Goal: Navigation & Orientation: Find specific page/section

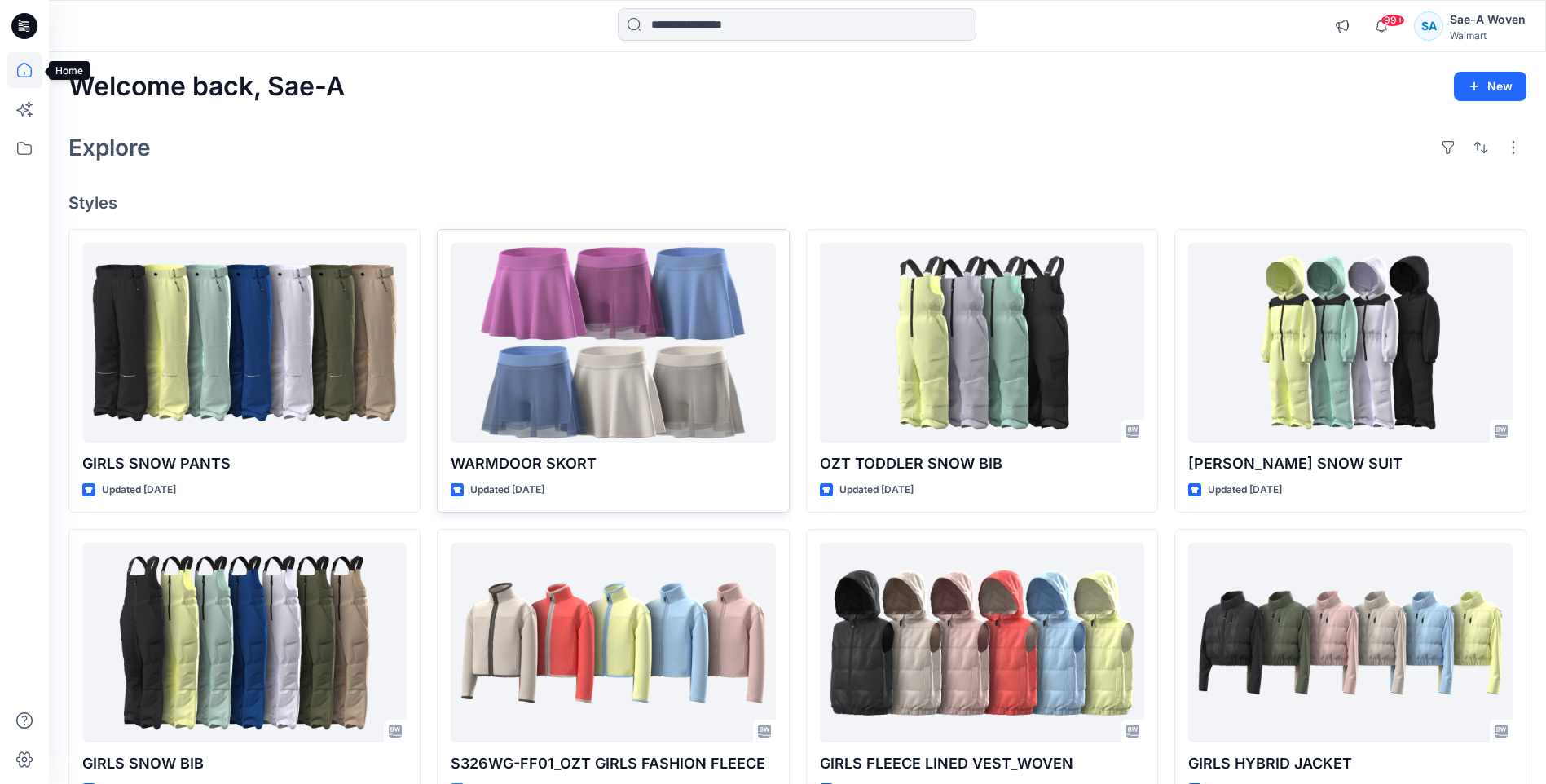
click at [18, 73] on icon at bounding box center [24, 70] width 15 height 15
click at [27, 147] on icon at bounding box center [24, 148] width 36 height 36
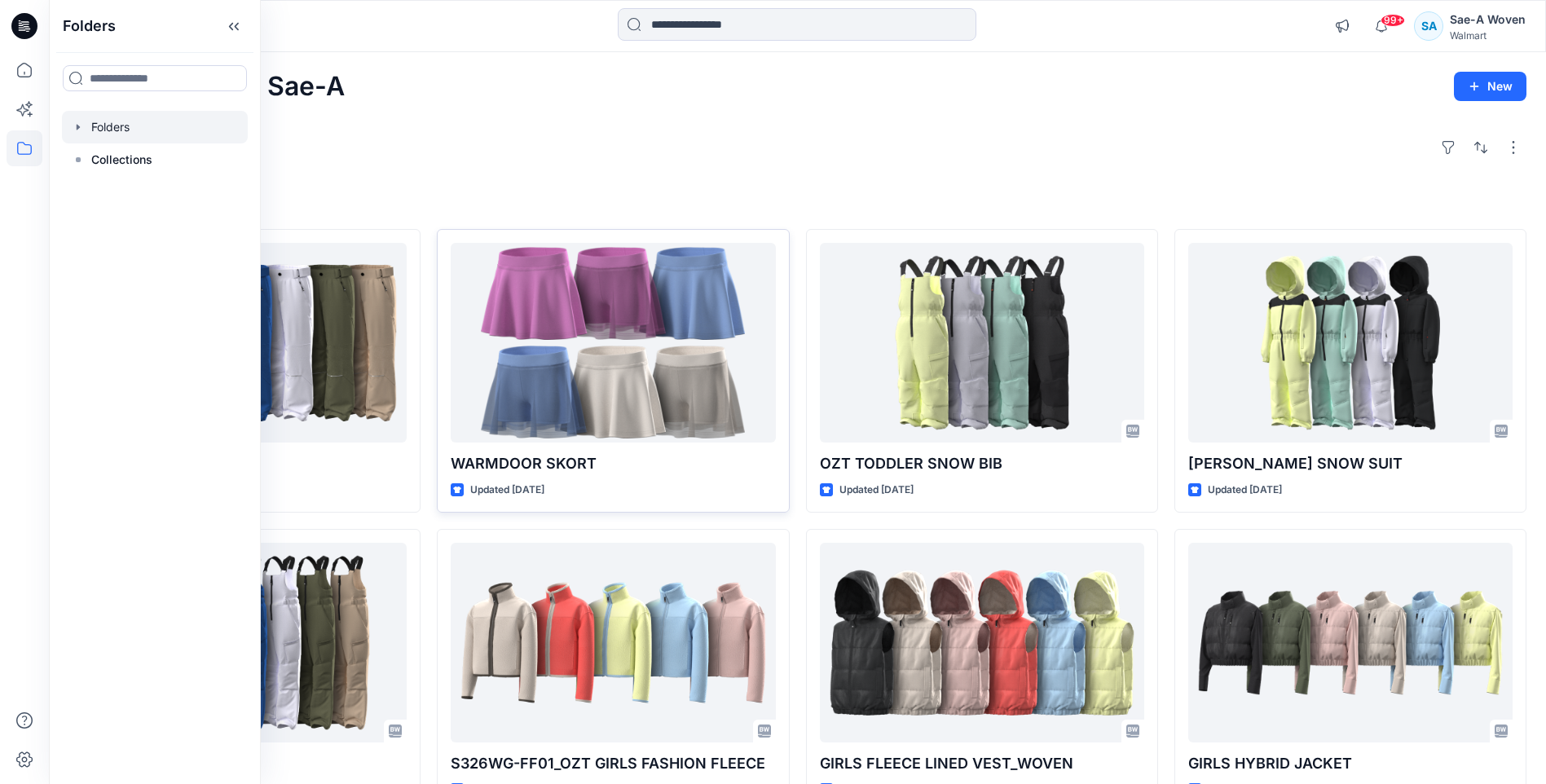
click at [146, 127] on div at bounding box center [155, 127] width 186 height 33
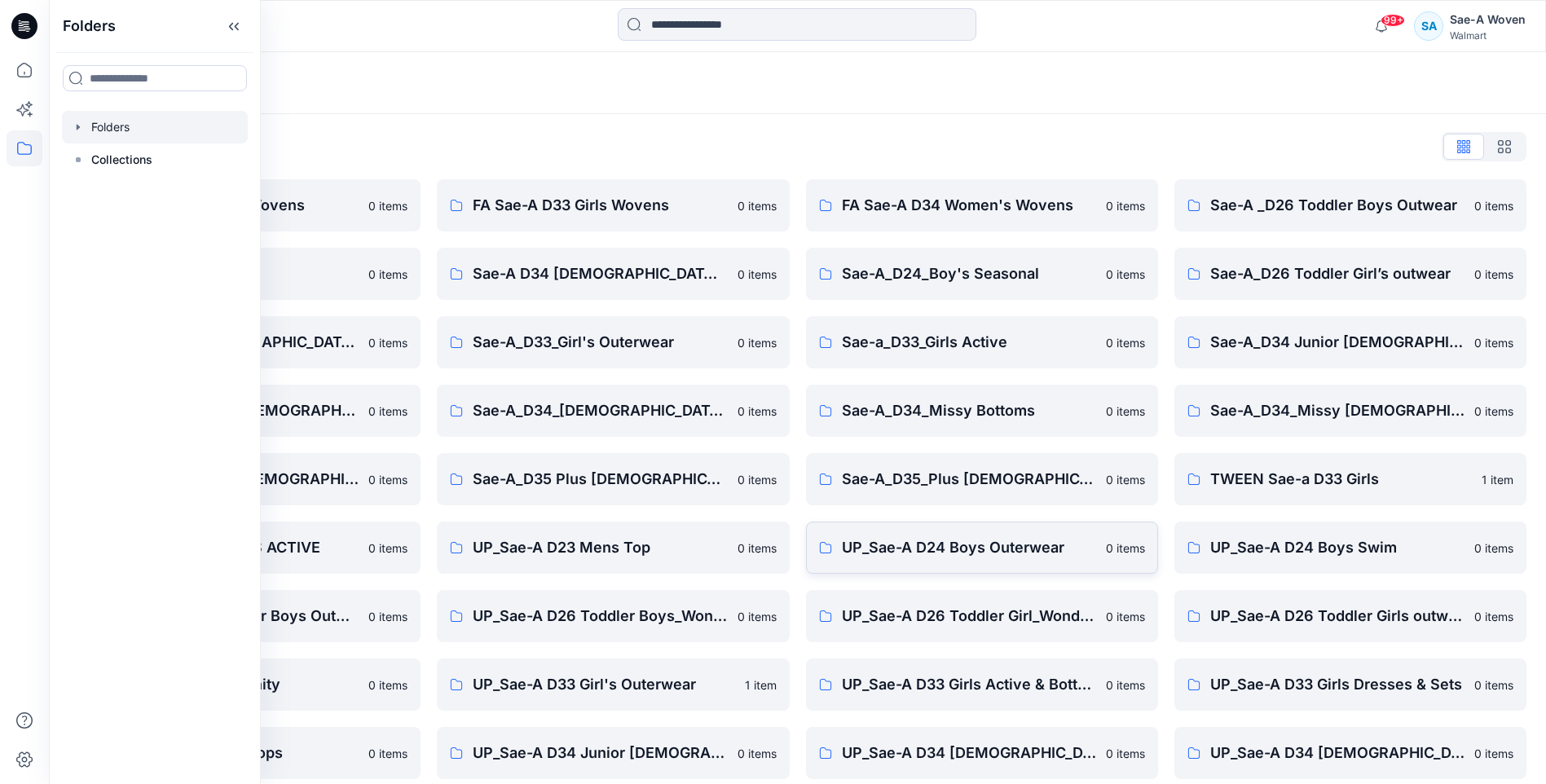
click at [1056, 537] on p "UP_Sae-A D24 Boys Outerwear" at bounding box center [968, 548] width 254 height 23
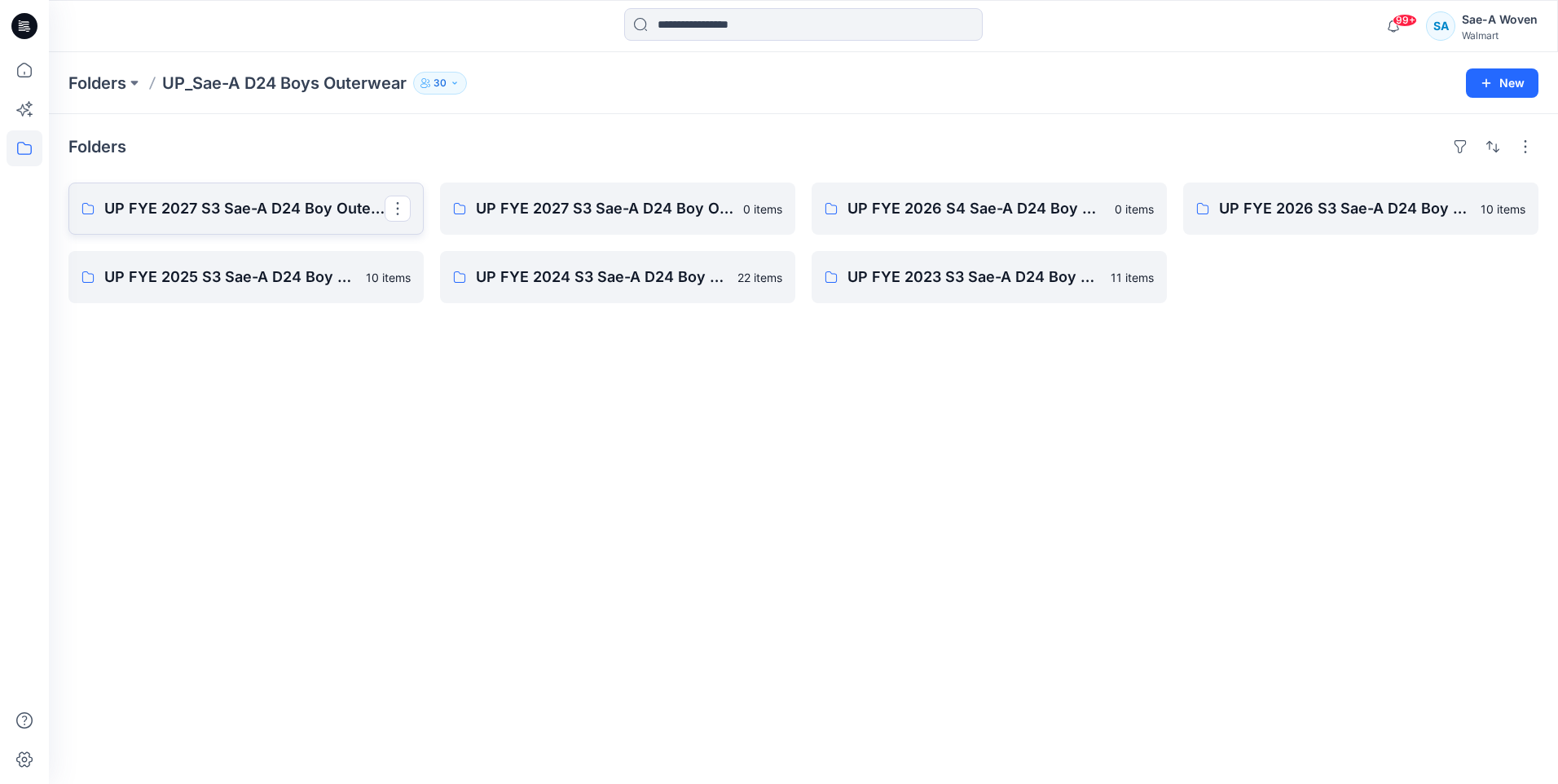
click at [264, 214] on p "UP FYE 2027 S3 Sae-A D24 Boy Outerwear - Ozark Trail" at bounding box center [244, 208] width 280 height 23
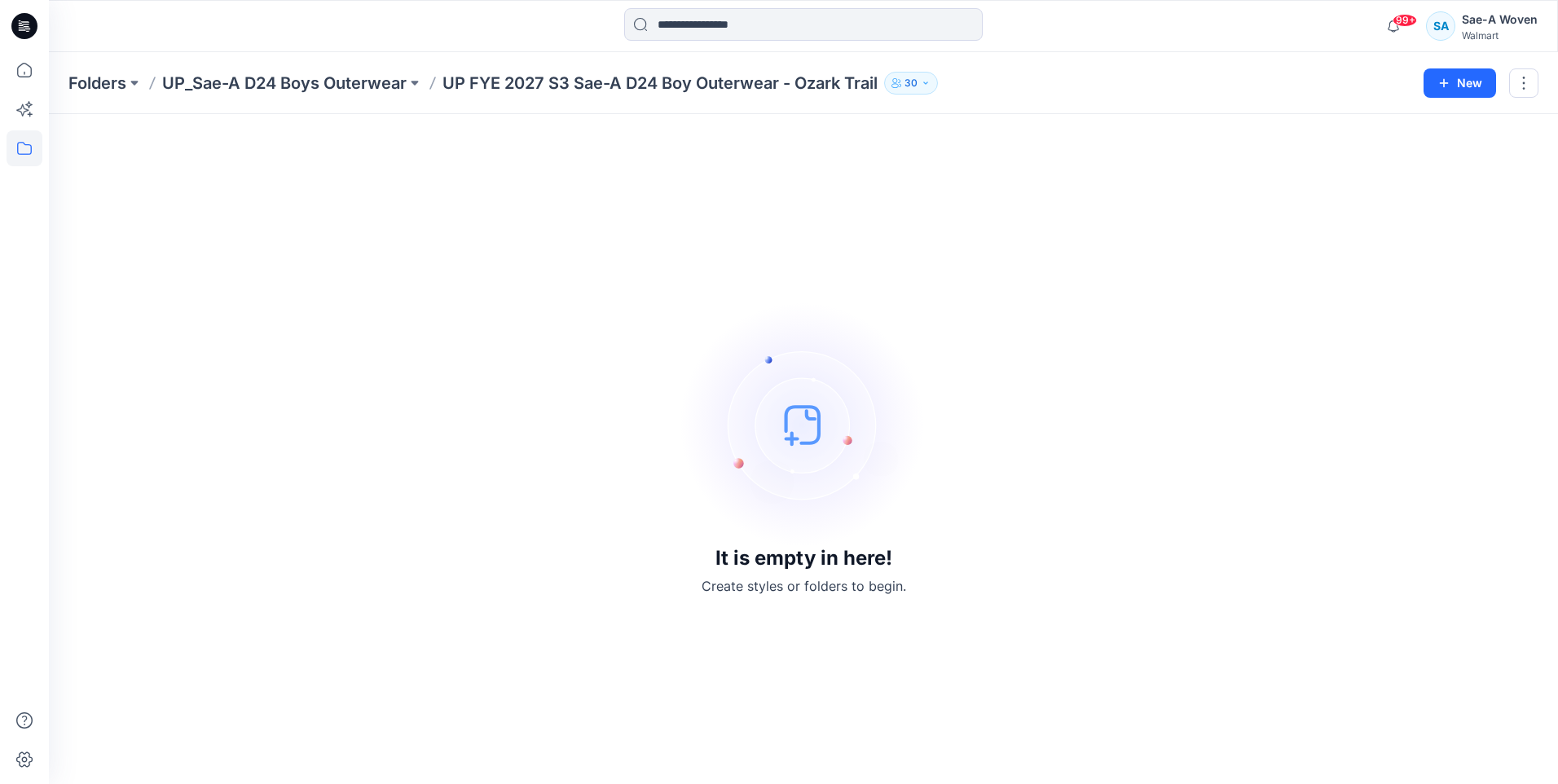
drag, startPoint x: 520, startPoint y: 575, endPoint x: 304, endPoint y: 430, distance: 260.2
click at [518, 575] on div "It is empty in here! Create styles or folders to begin." at bounding box center [803, 448] width 1470 height 630
